Goal: Book appointment/travel/reservation

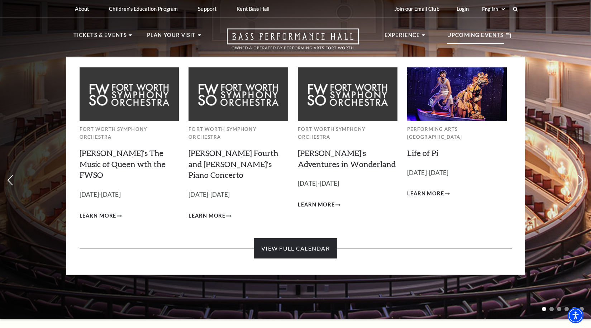
click at [300, 238] on link "View Full Calendar" at bounding box center [295, 248] width 83 height 20
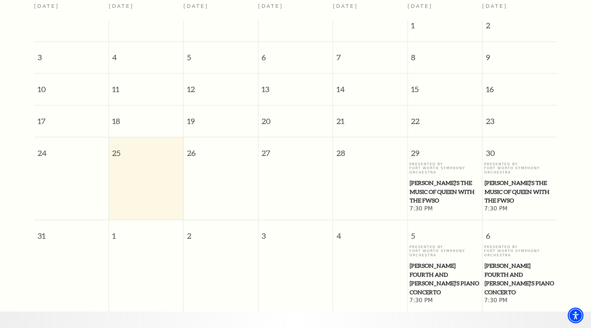
scroll to position [135, 0]
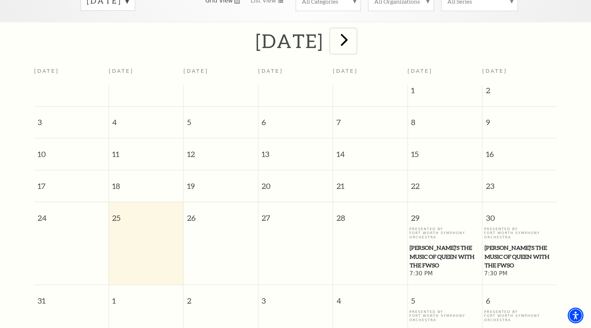
click at [354, 34] on span "next" at bounding box center [344, 39] width 20 height 20
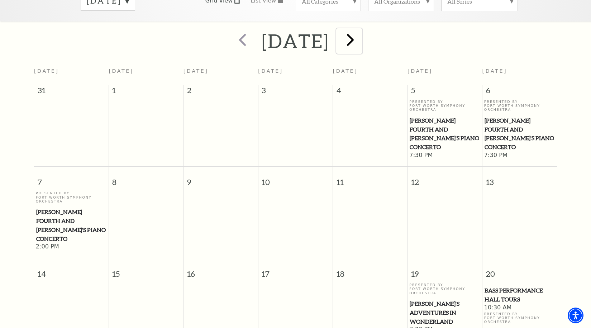
click at [360, 32] on span "next" at bounding box center [350, 39] width 20 height 20
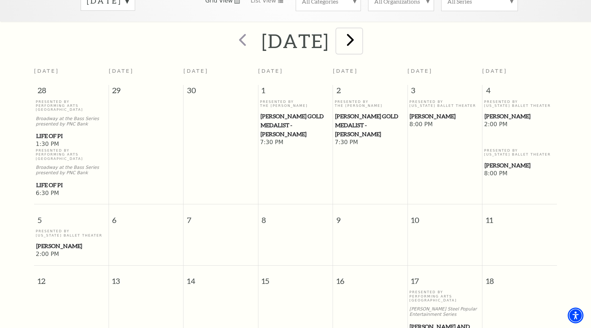
click at [360, 32] on span "next" at bounding box center [350, 39] width 20 height 20
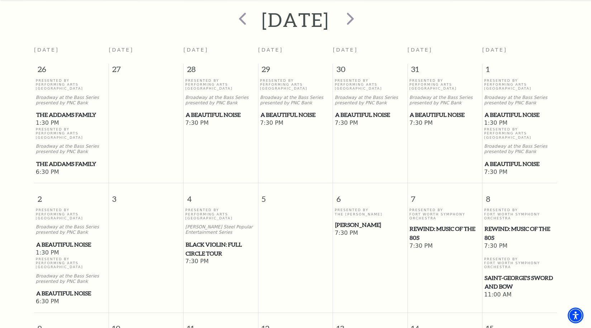
scroll to position [99, 0]
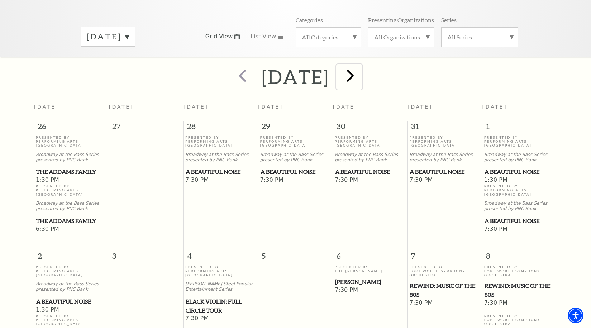
click at [360, 68] on span "next" at bounding box center [350, 75] width 20 height 20
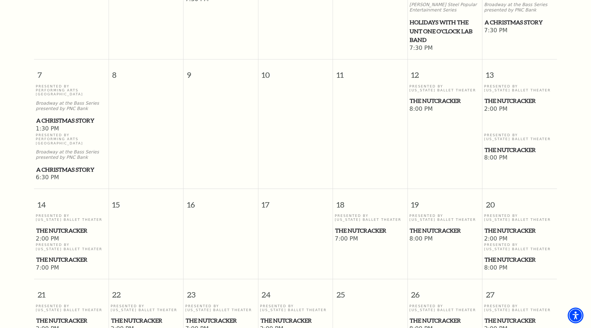
scroll to position [314, 0]
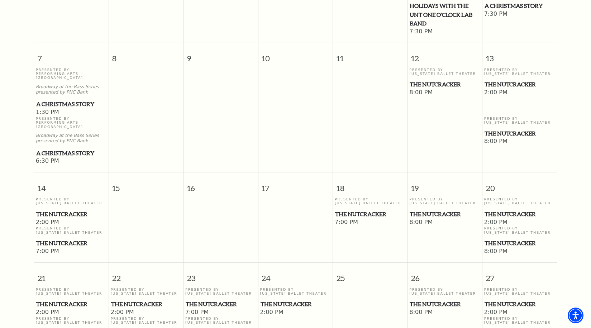
click at [453, 80] on span "The Nutcracker" at bounding box center [444, 84] width 70 height 9
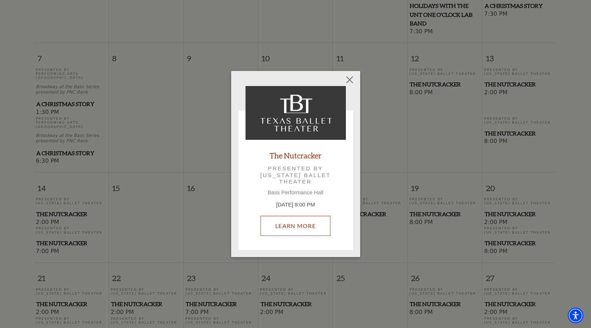
click at [307, 226] on link "Learn More" at bounding box center [295, 226] width 70 height 20
